Goal: Task Accomplishment & Management: Complete application form

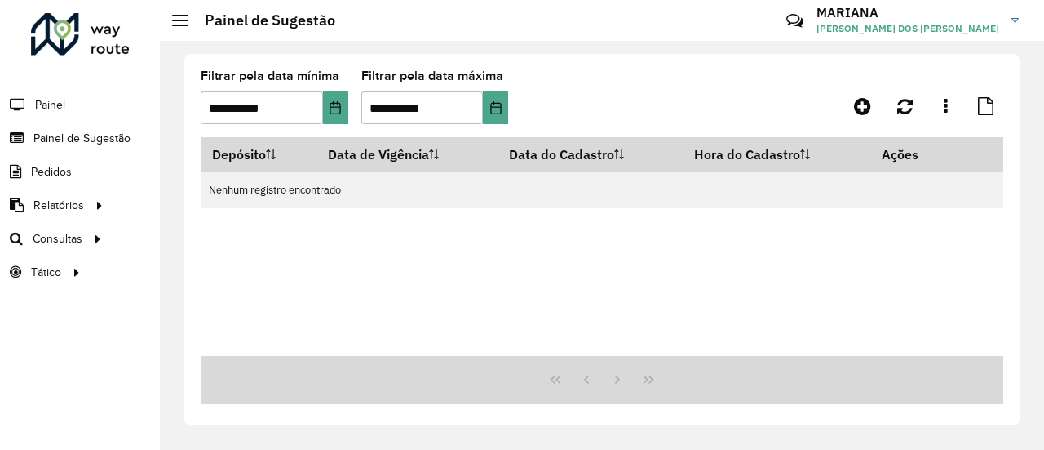
click at [204, 233] on div "Depósito Data de Vigência Data do Cadastro Hora do Cadastro Ações Nenhum regist…" at bounding box center [602, 246] width 803 height 219
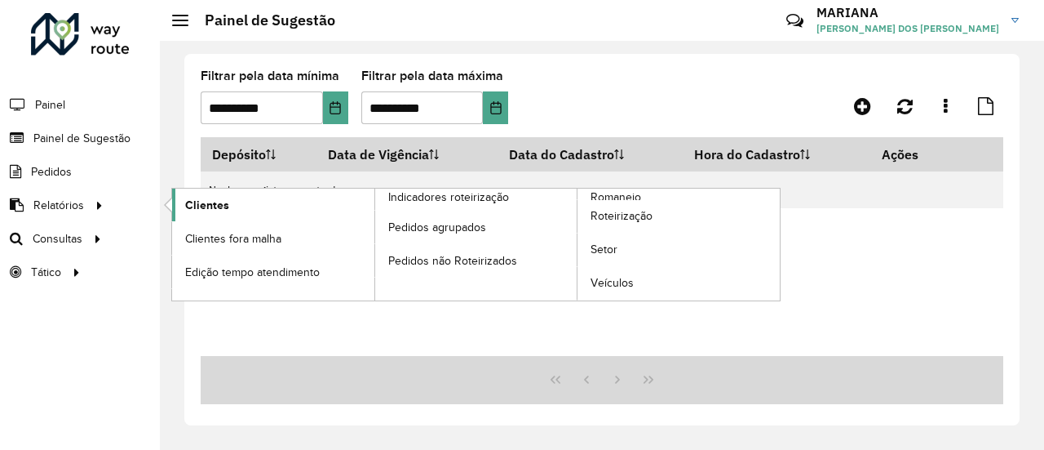
click at [187, 208] on span "Clientes" at bounding box center [207, 205] width 44 height 17
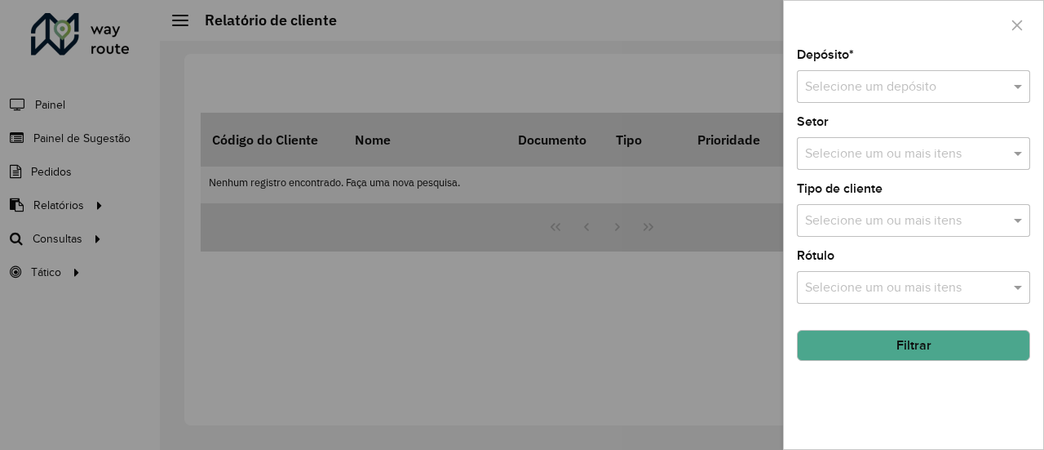
click at [905, 82] on input "text" at bounding box center [897, 88] width 184 height 20
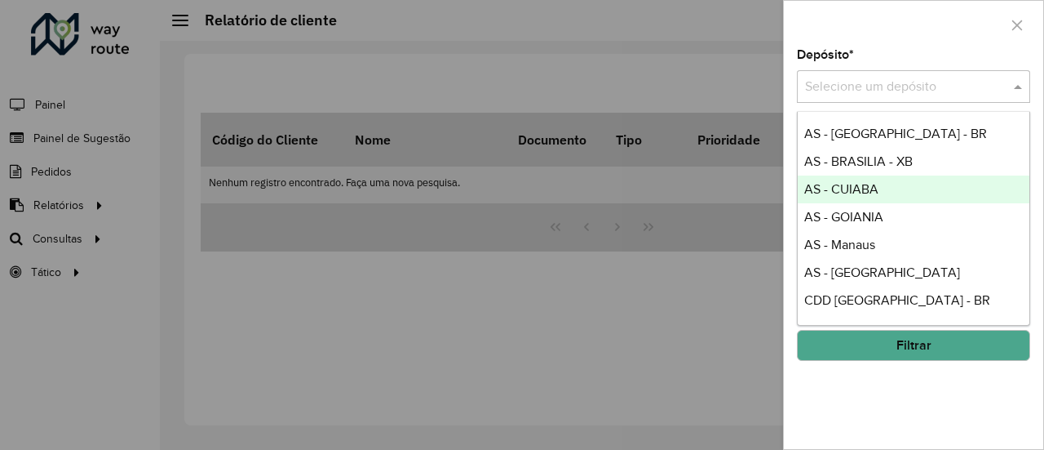
scroll to position [120, 0]
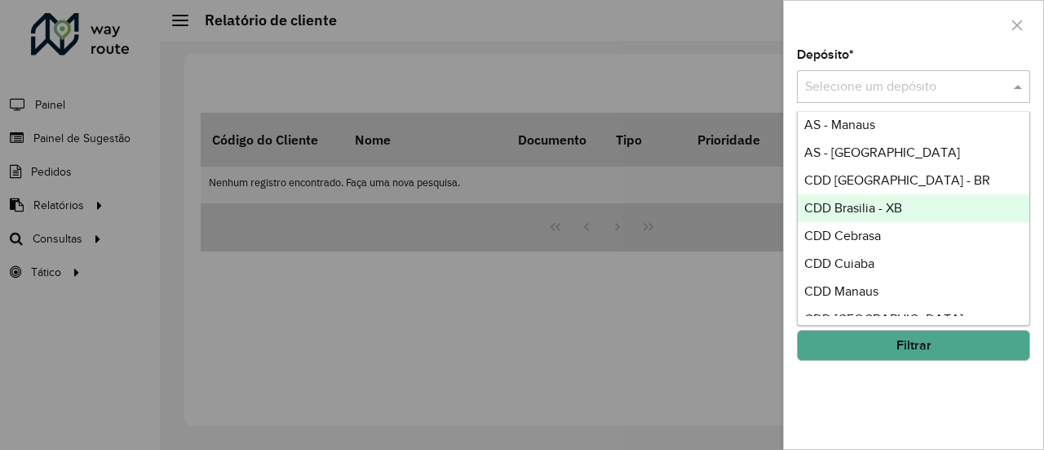
click at [886, 207] on span "CDD Brasilia - XB" at bounding box center [853, 208] width 98 height 14
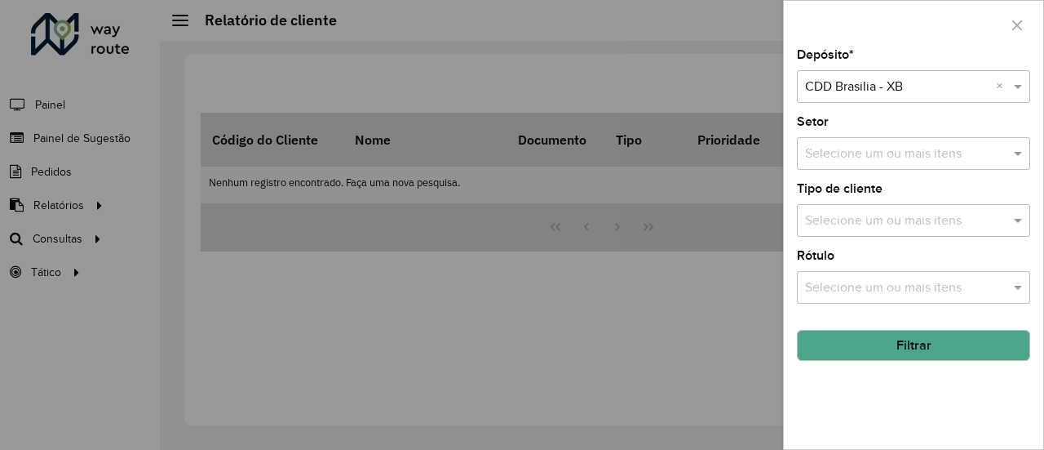
click at [915, 332] on button "Filtrar" at bounding box center [913, 345] width 233 height 31
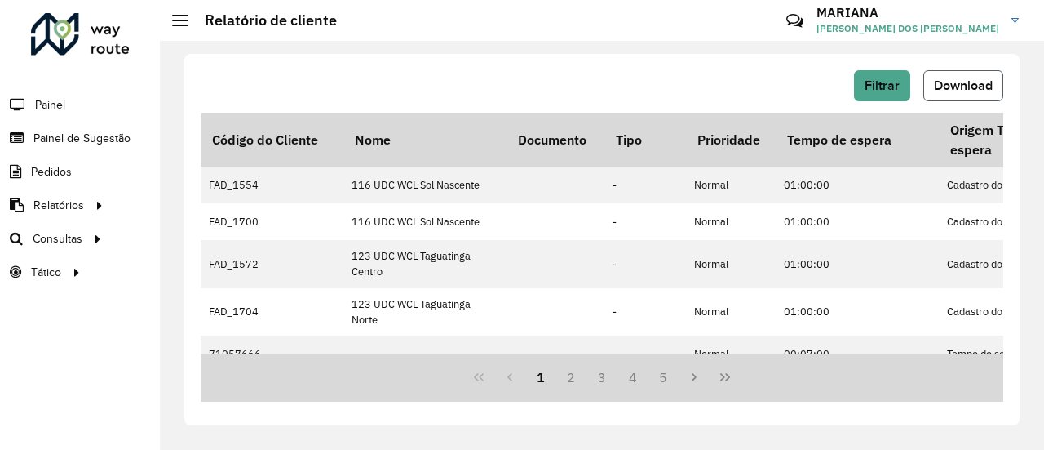
click at [969, 74] on button "Download" at bounding box center [963, 85] width 80 height 31
click at [122, 130] on span "Painel de Sugestão" at bounding box center [84, 138] width 102 height 17
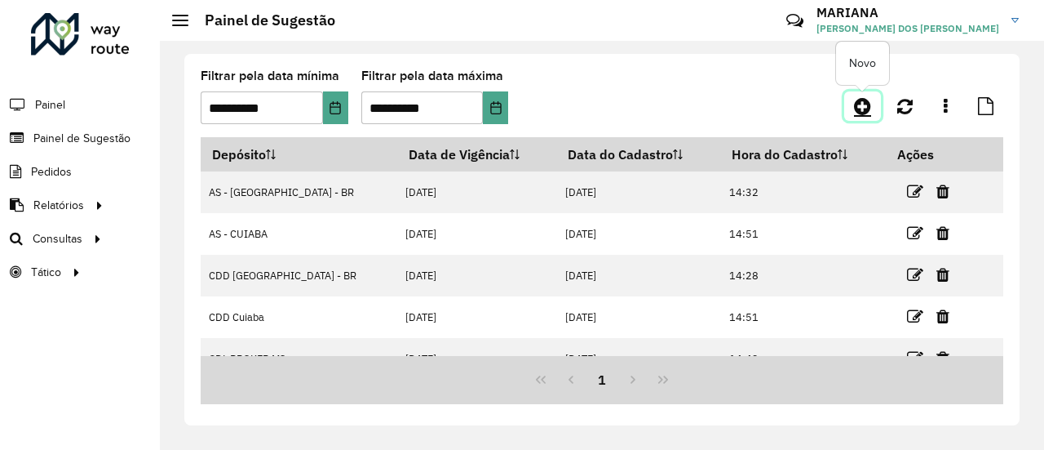
click at [865, 100] on icon at bounding box center [862, 106] width 17 height 20
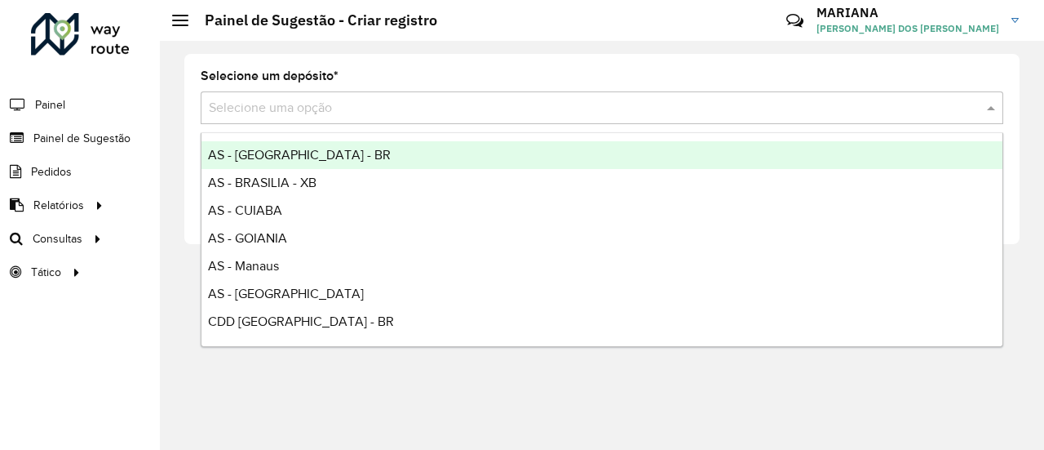
click at [427, 113] on input "text" at bounding box center [586, 109] width 754 height 20
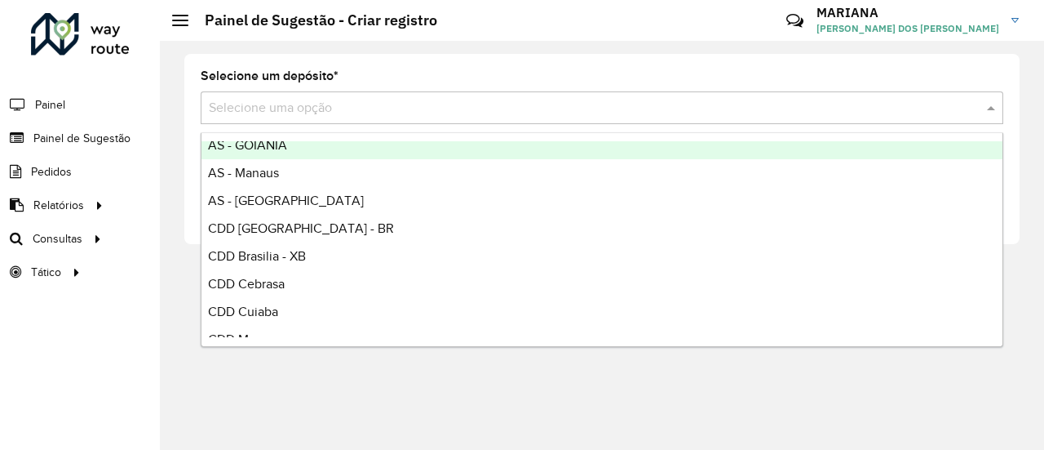
scroll to position [98, 0]
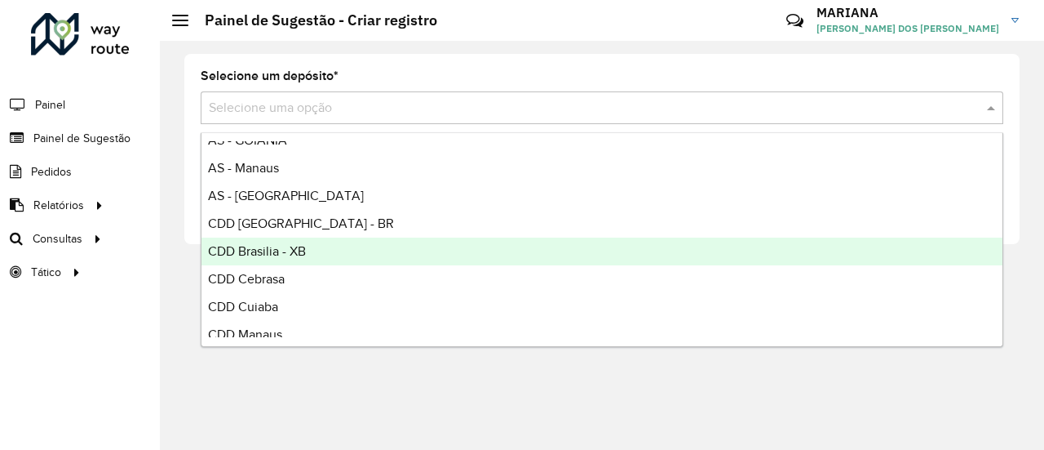
click at [316, 254] on div "CDD Brasilia - XB" at bounding box center [602, 251] width 801 height 28
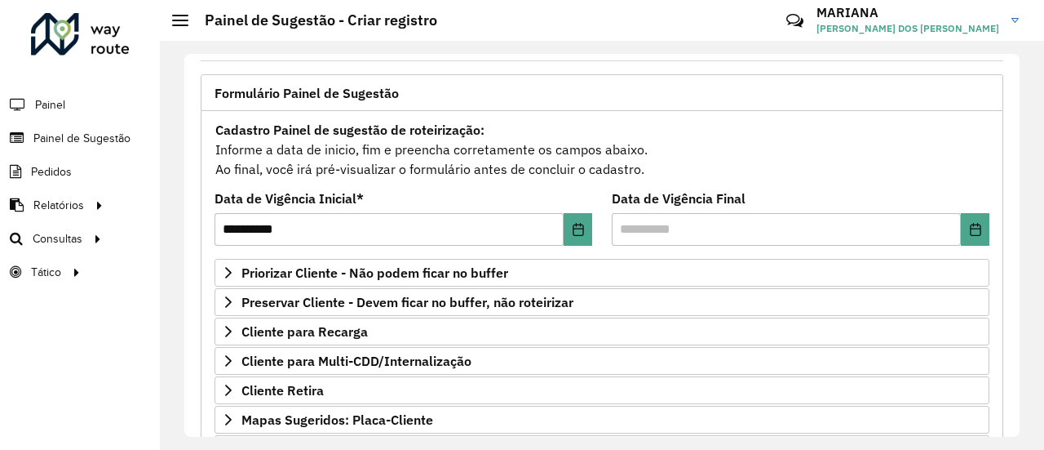
scroll to position [135, 0]
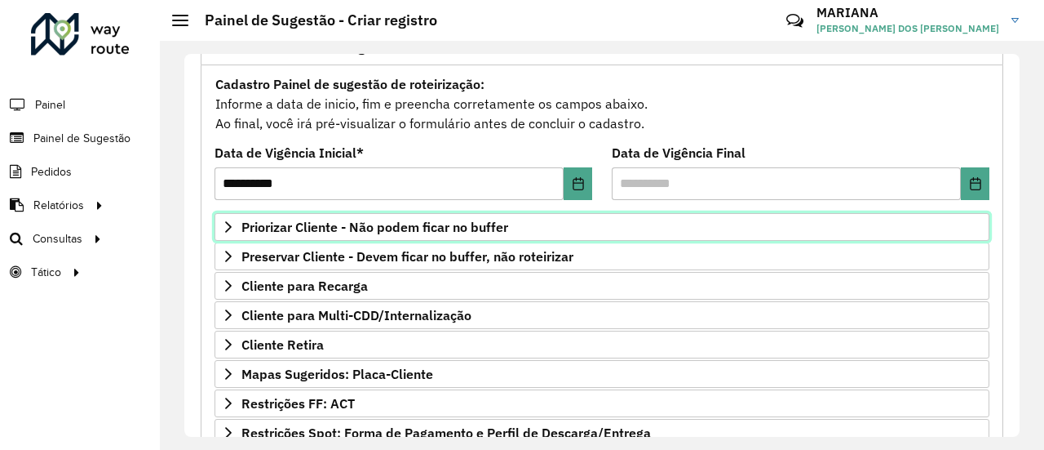
click at [396, 231] on span "Priorizar Cliente - Não podem ficar no buffer" at bounding box center [374, 226] width 267 height 13
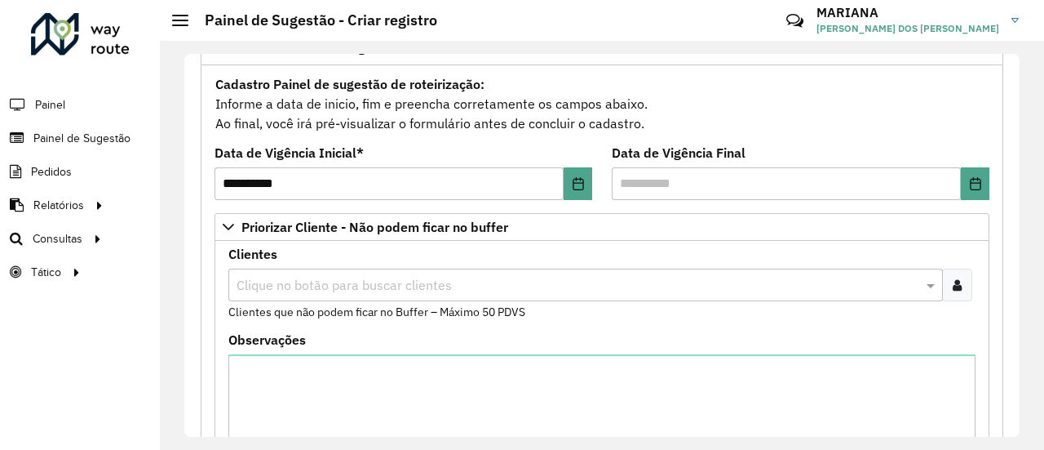
click at [493, 285] on input "text" at bounding box center [578, 286] width 690 height 20
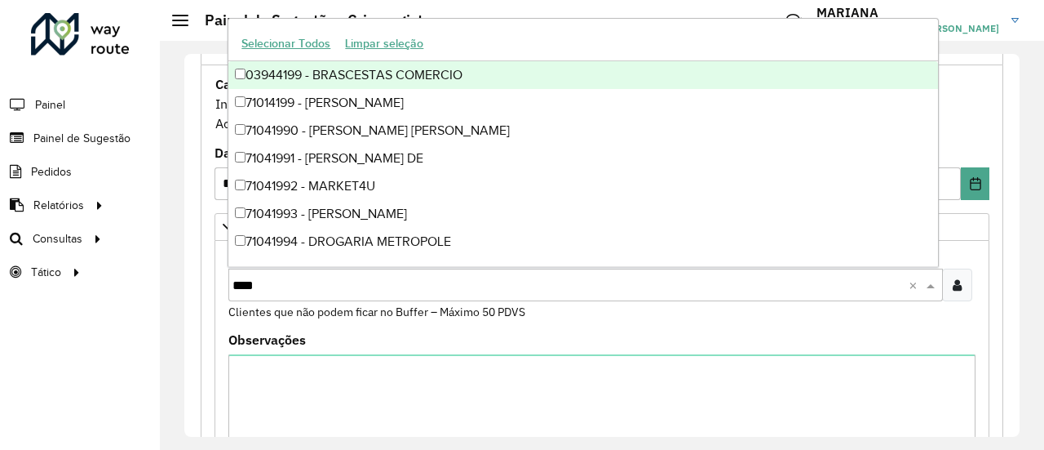
type input "*****"
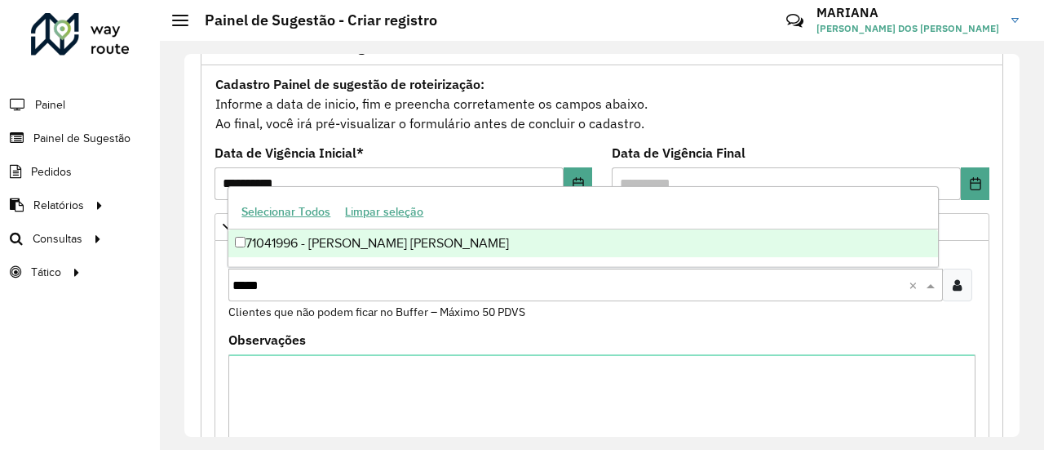
click at [481, 250] on div "71041996 - [PERSON_NAME] [PERSON_NAME]" at bounding box center [582, 243] width 709 height 28
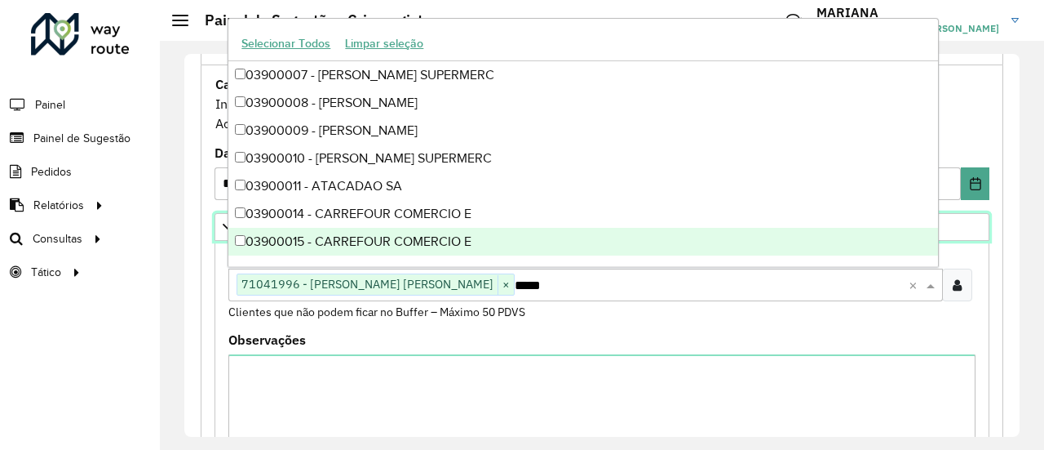
click at [216, 229] on link "Priorizar Cliente - Não podem ficar no buffer" at bounding box center [602, 227] width 775 height 28
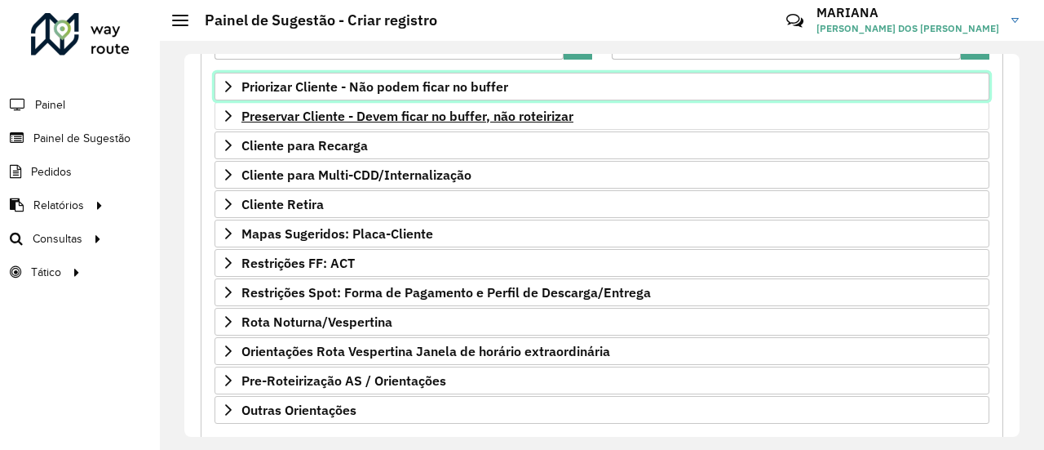
scroll to position [322, 0]
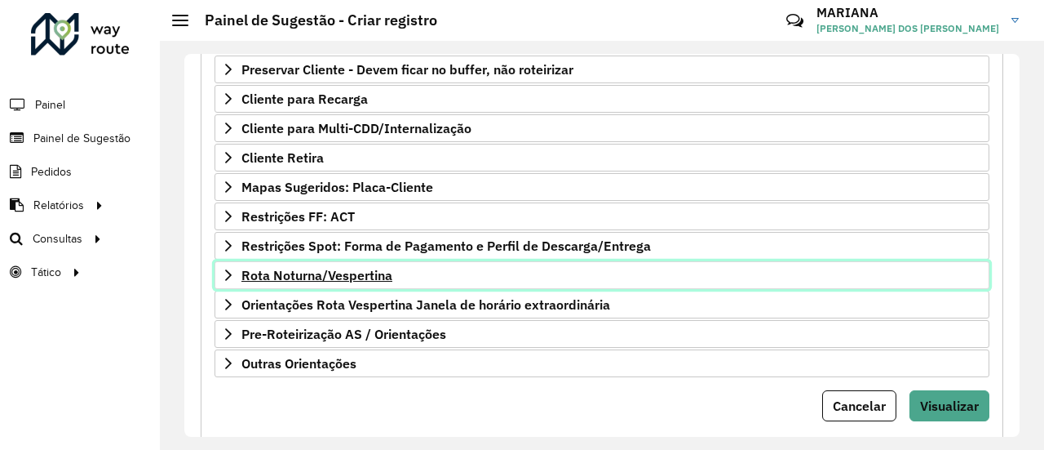
click at [336, 268] on span "Rota Noturna/Vespertina" at bounding box center [316, 274] width 151 height 13
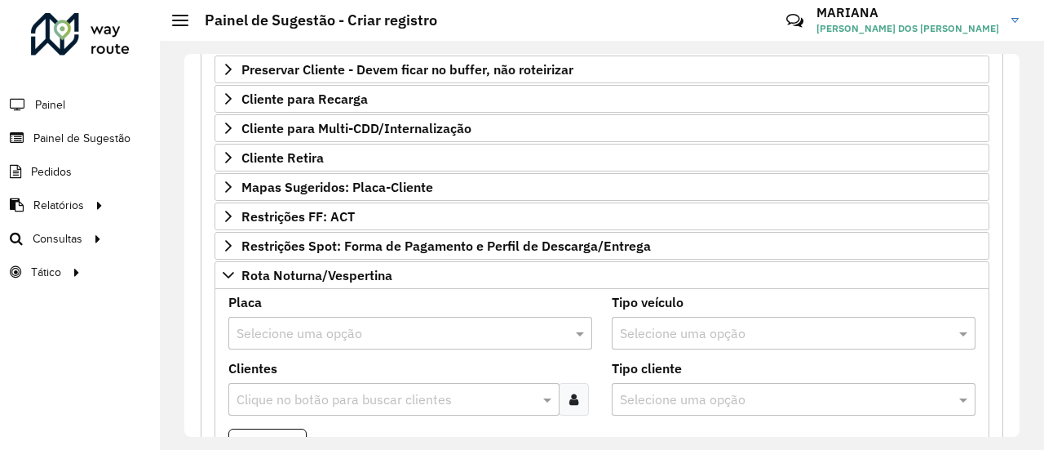
click at [504, 328] on input "text" at bounding box center [394, 334] width 315 height 20
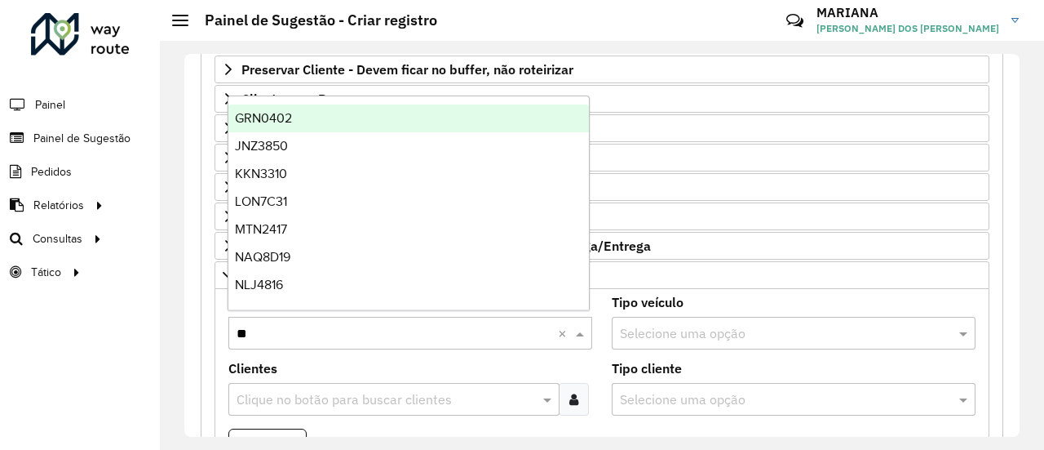
type input "***"
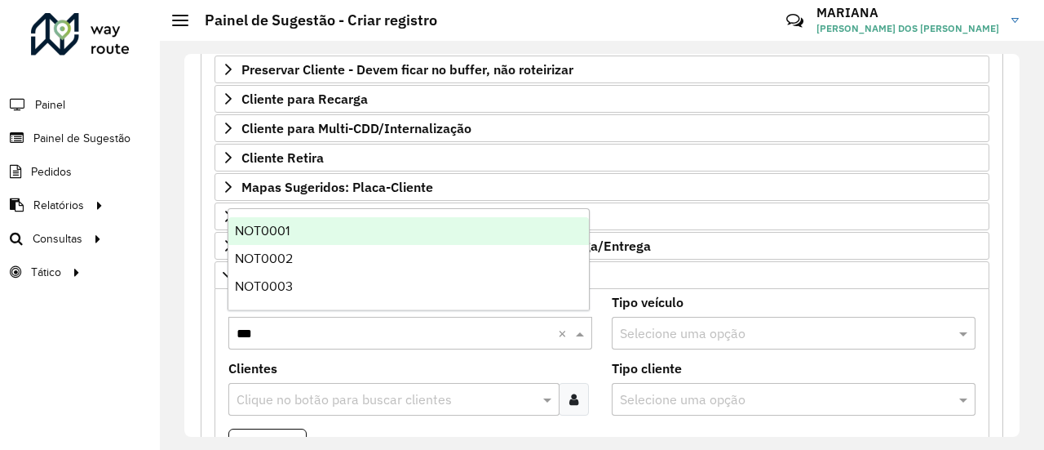
click at [463, 239] on div "NOT0001" at bounding box center [408, 231] width 361 height 28
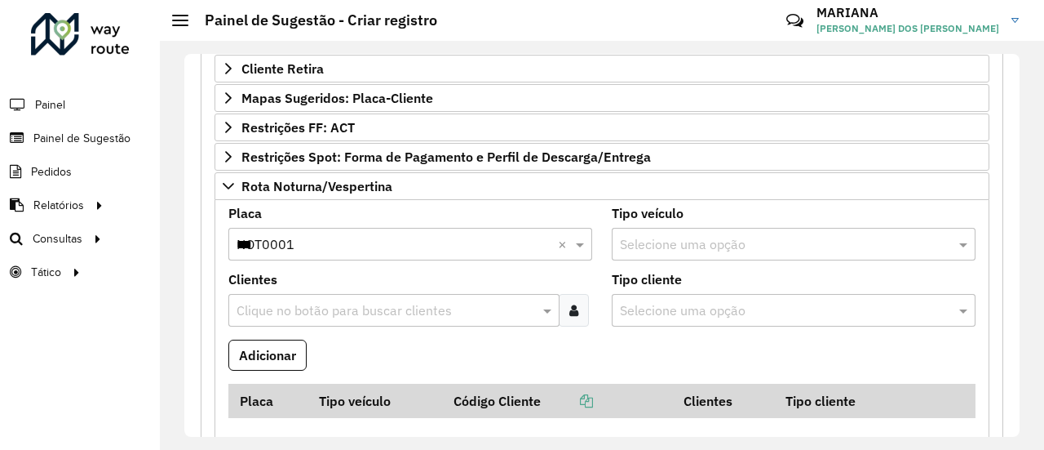
scroll to position [412, 0]
click at [299, 353] on button "Adicionar" at bounding box center [267, 354] width 78 height 31
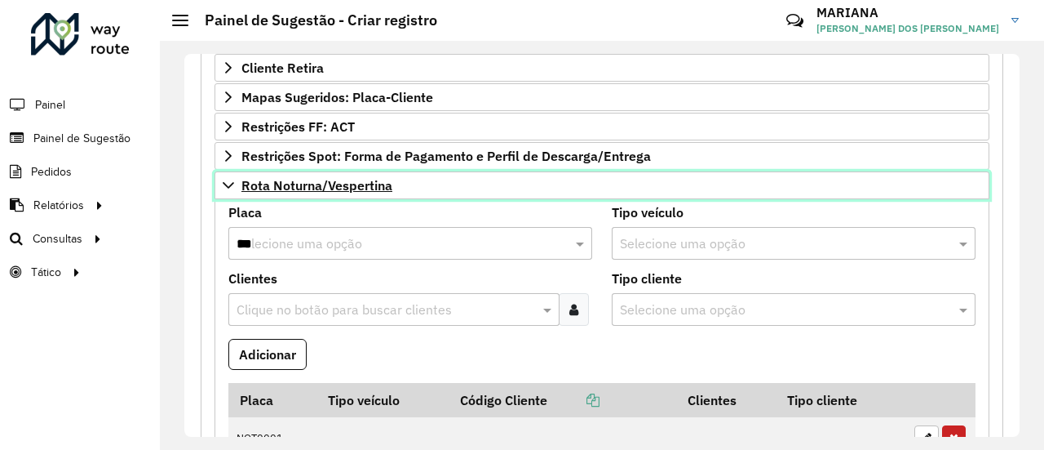
click at [226, 171] on link "Rota Noturna/Vespertina" at bounding box center [602, 185] width 775 height 28
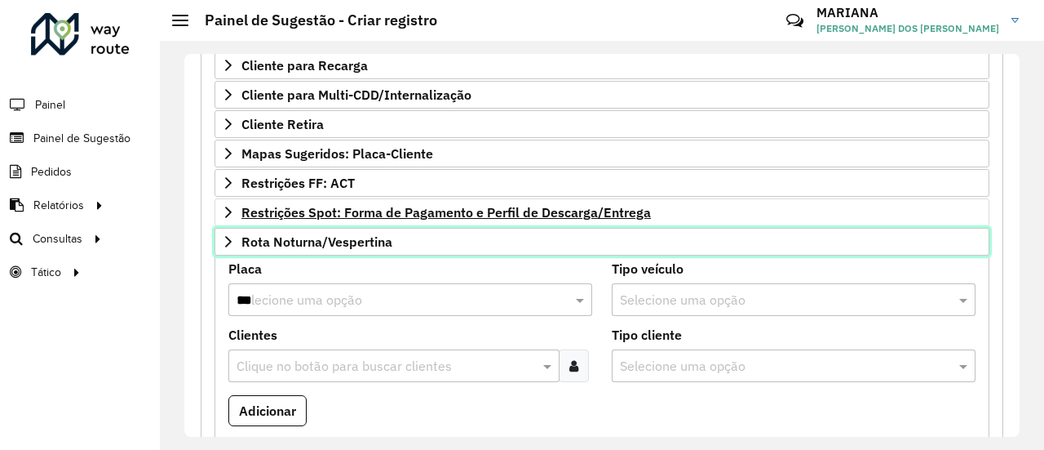
scroll to position [354, 0]
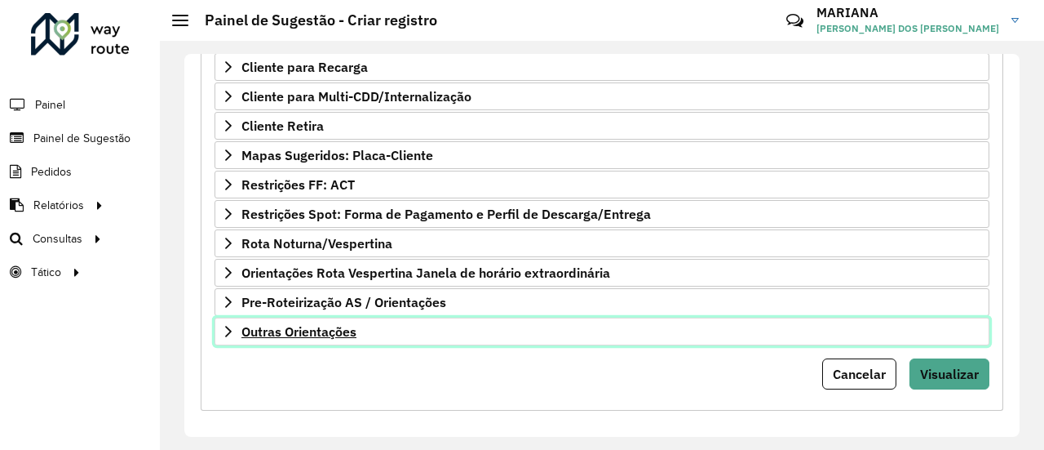
click at [312, 325] on span "Outras Orientações" at bounding box center [298, 331] width 115 height 13
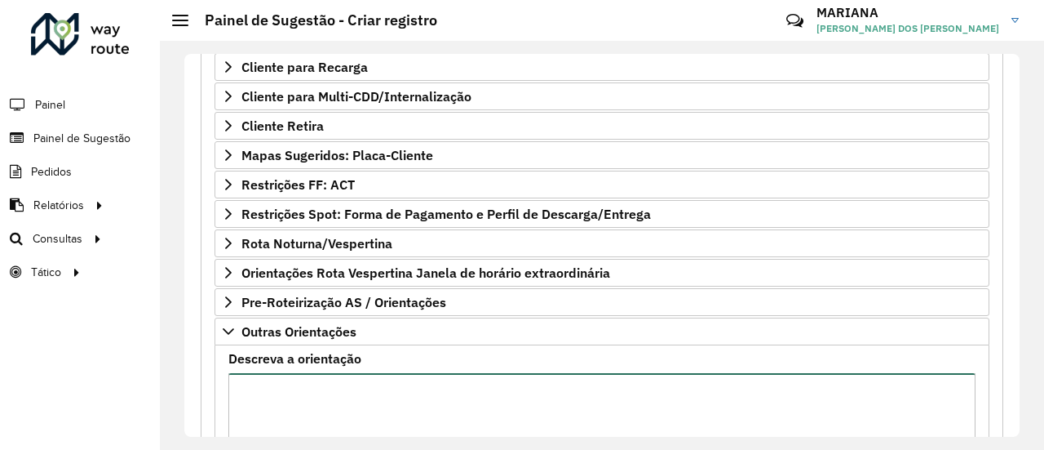
click at [329, 388] on textarea "Descreva a orientação" at bounding box center [601, 442] width 747 height 138
paste textarea "***** ***** ***** ***** **** ***** ***** ***** ***** *****"
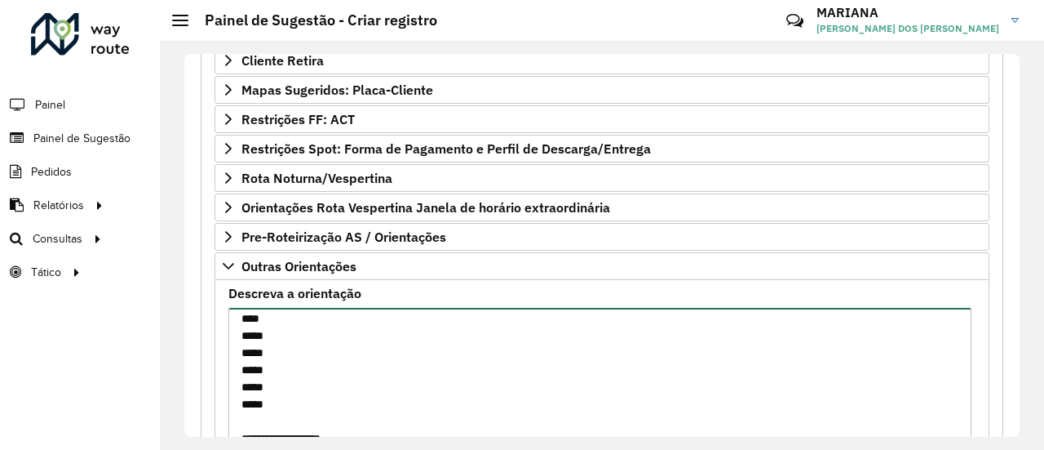
scroll to position [109, 0]
paste textarea "***** ***** ***** ***** ***** *****"
paste textarea "**********"
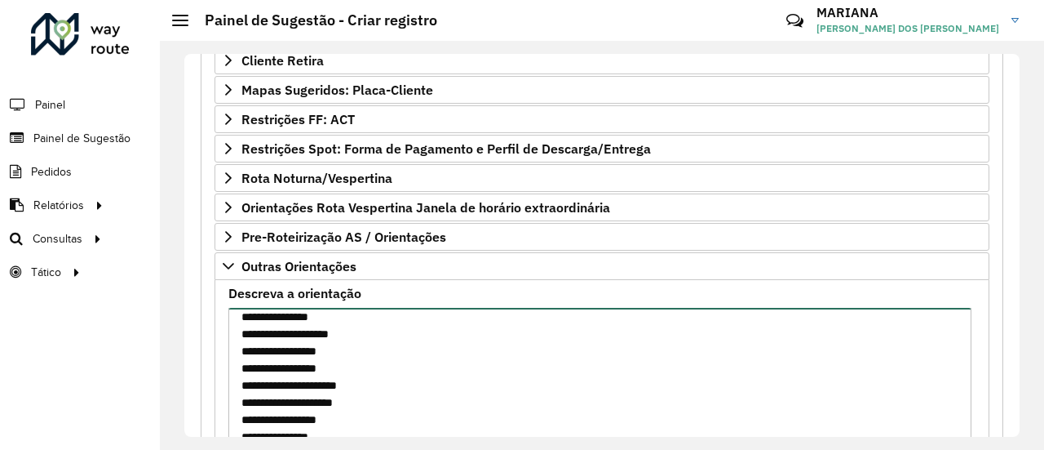
scroll to position [394, 0]
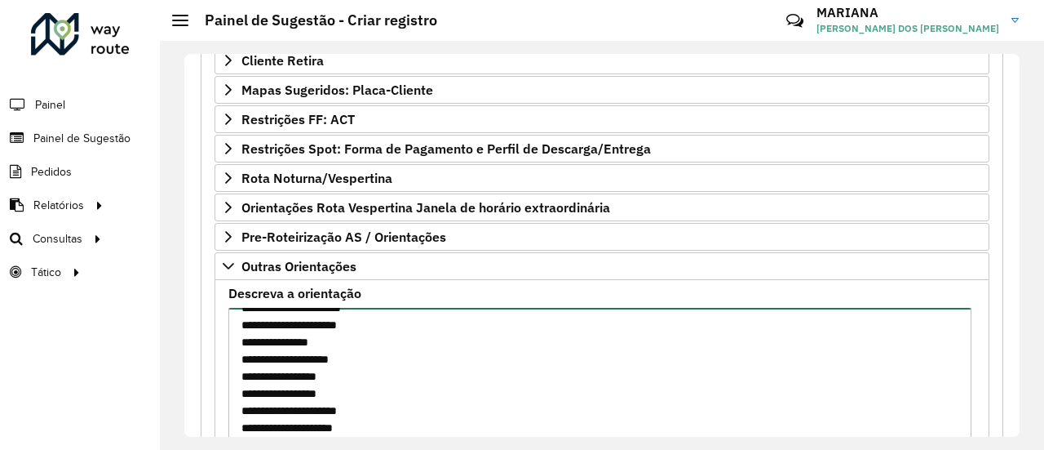
drag, startPoint x: 369, startPoint y: 326, endPoint x: 218, endPoint y: 335, distance: 151.2
click at [219, 335] on formly-field "**********" at bounding box center [602, 372] width 767 height 171
type textarea "**********"
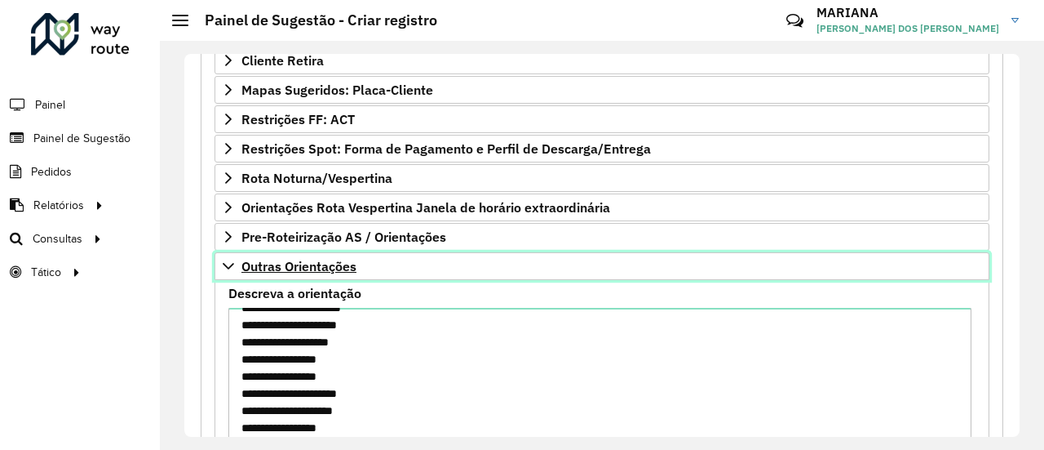
click at [224, 259] on icon at bounding box center [228, 265] width 13 height 13
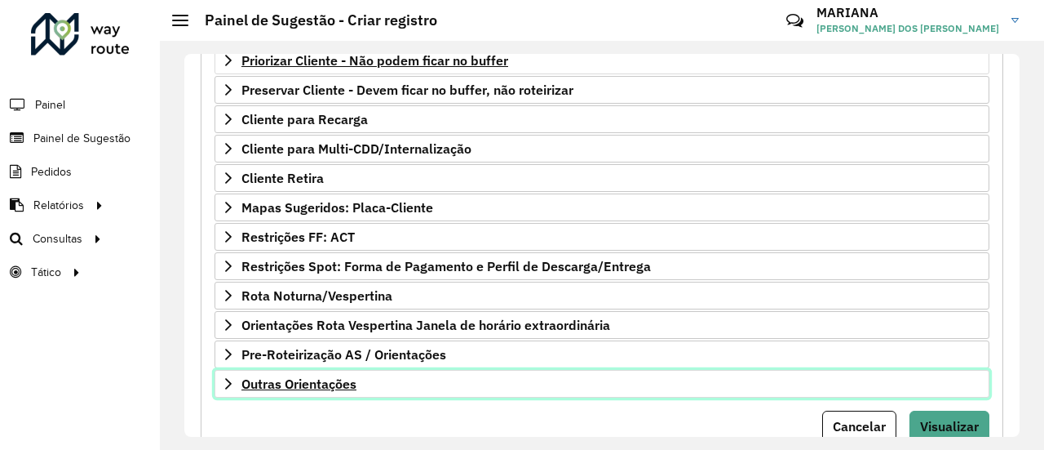
scroll to position [303, 0]
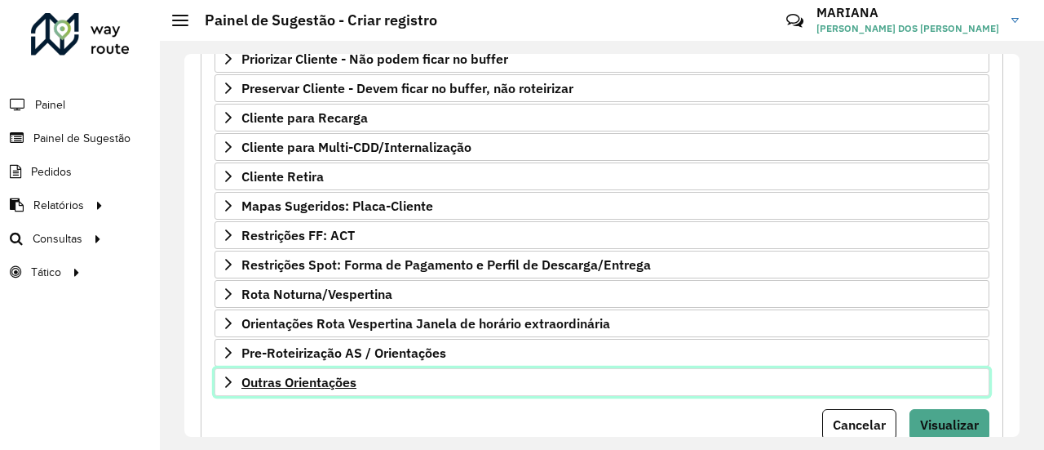
click at [227, 375] on icon at bounding box center [228, 381] width 13 height 13
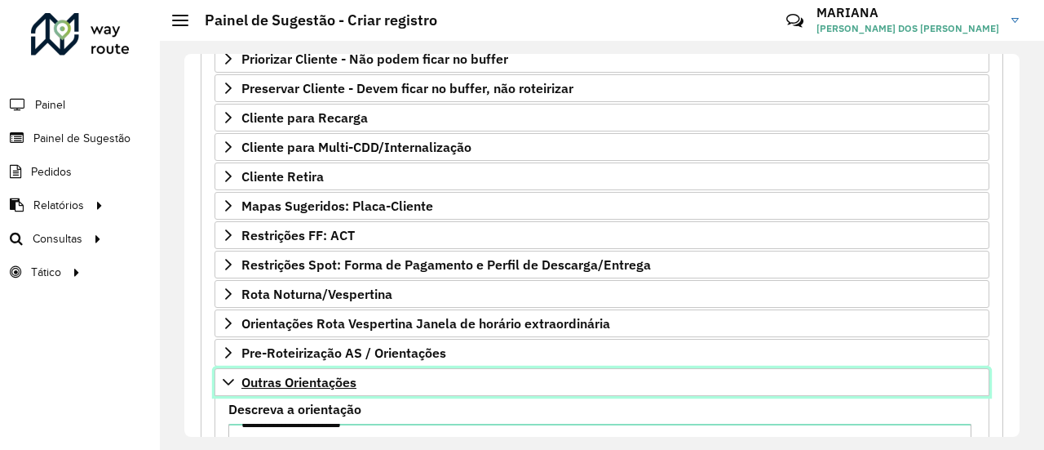
click at [232, 378] on icon at bounding box center [228, 381] width 13 height 13
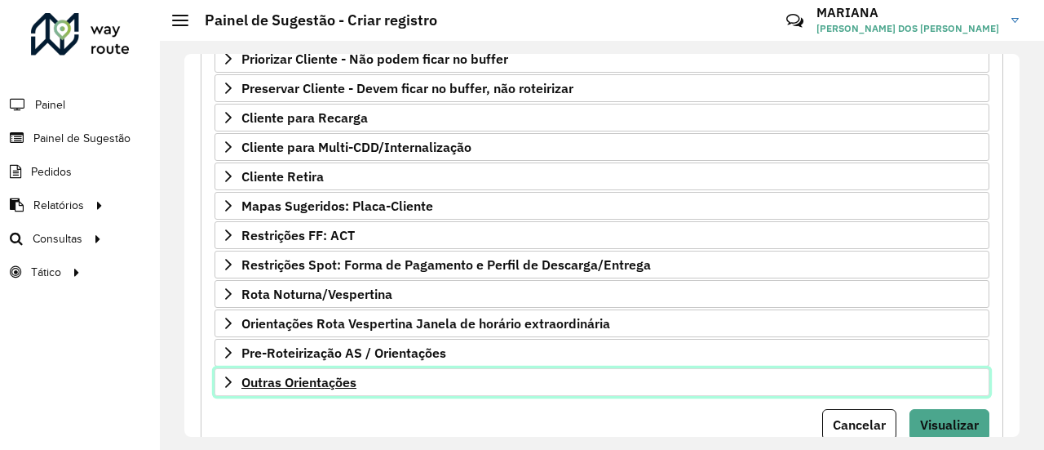
scroll to position [354, 0]
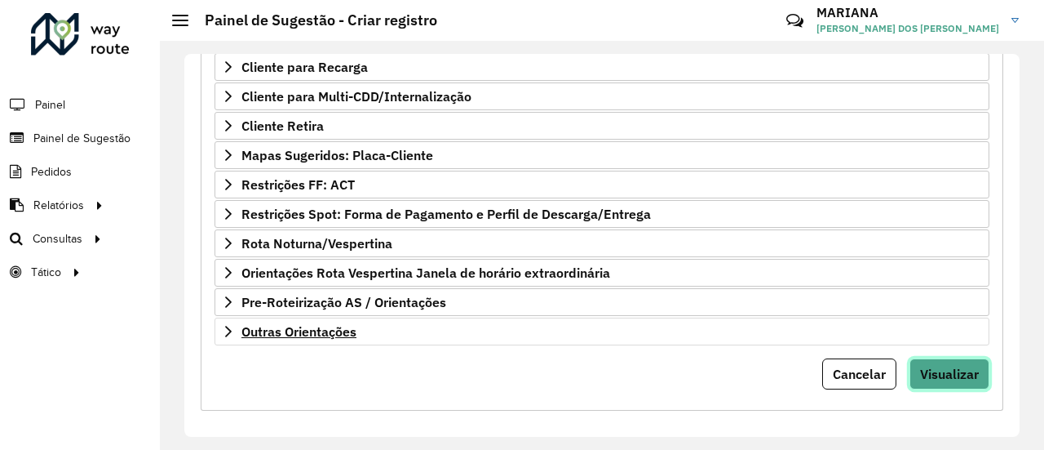
click at [963, 365] on span "Visualizar" at bounding box center [949, 373] width 59 height 16
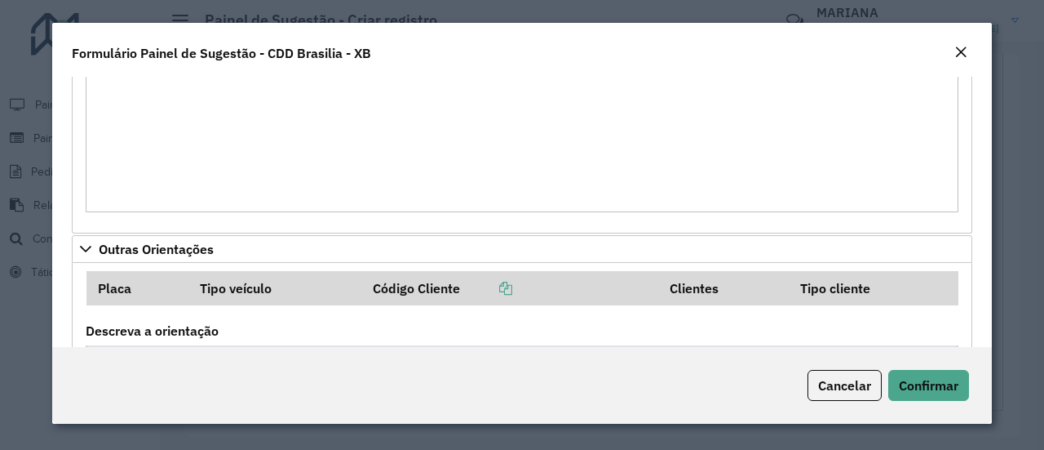
scroll to position [696, 0]
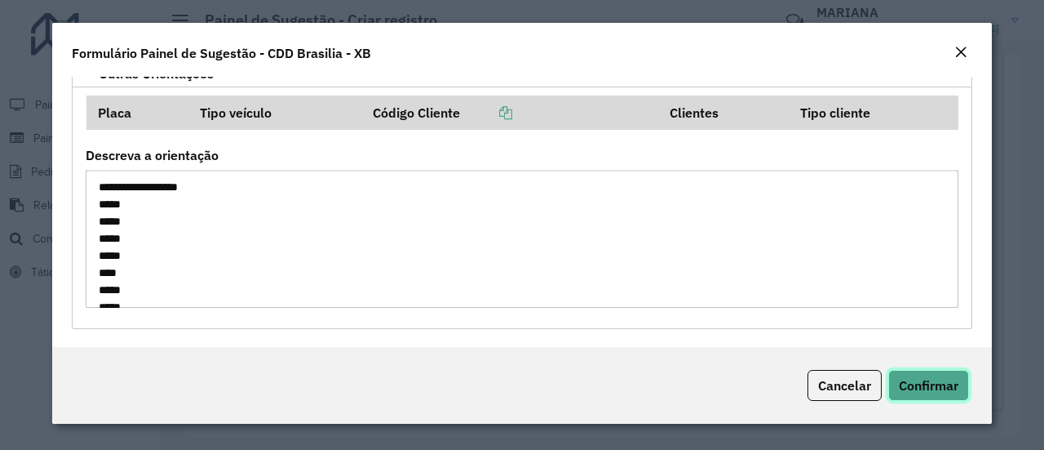
click at [950, 378] on span "Confirmar" at bounding box center [929, 385] width 60 height 16
